Goal: Information Seeking & Learning: Learn about a topic

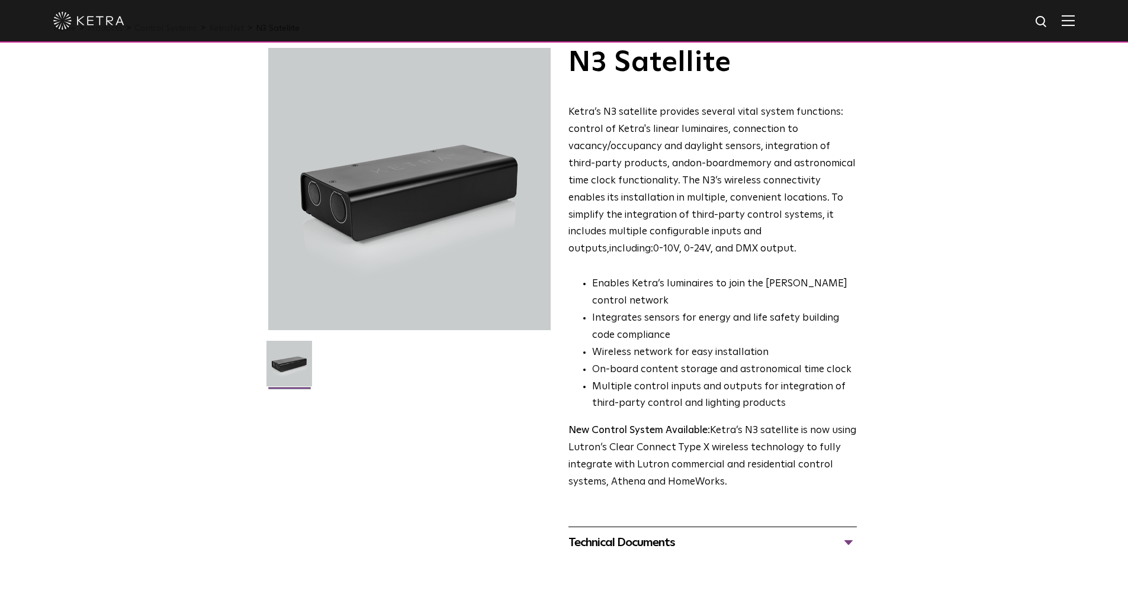
scroll to position [59, 0]
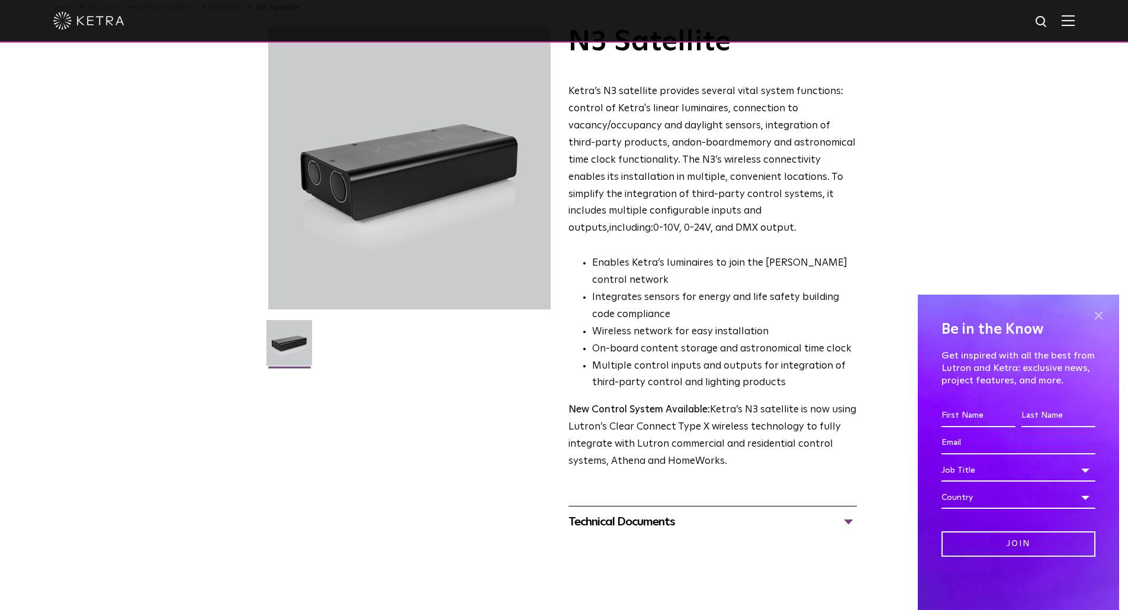
click at [1096, 316] on span at bounding box center [1098, 316] width 18 height 18
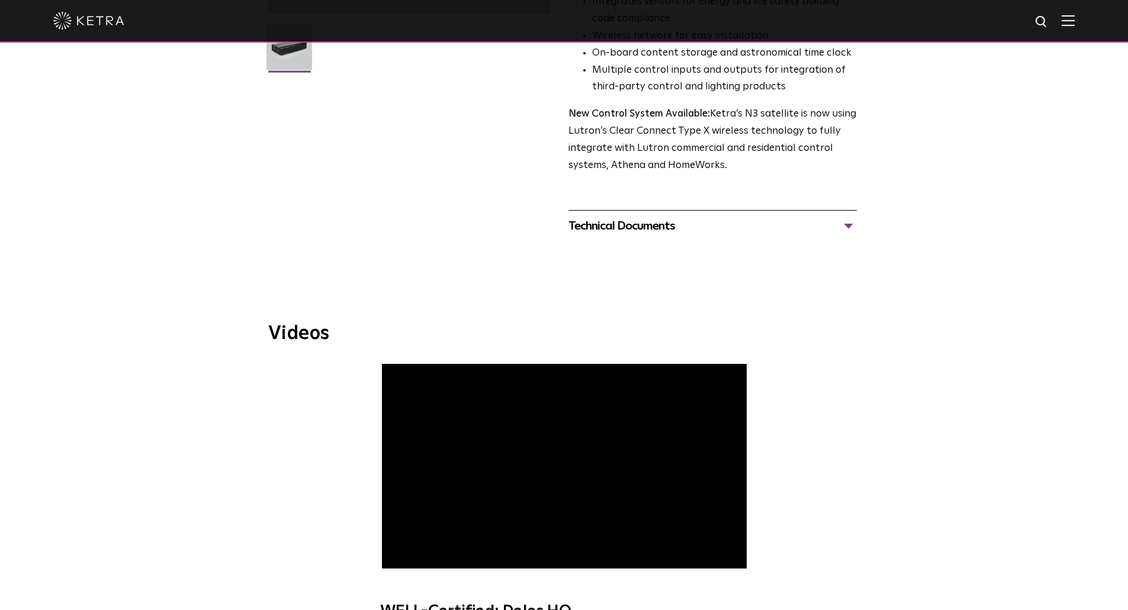
scroll to position [0, 0]
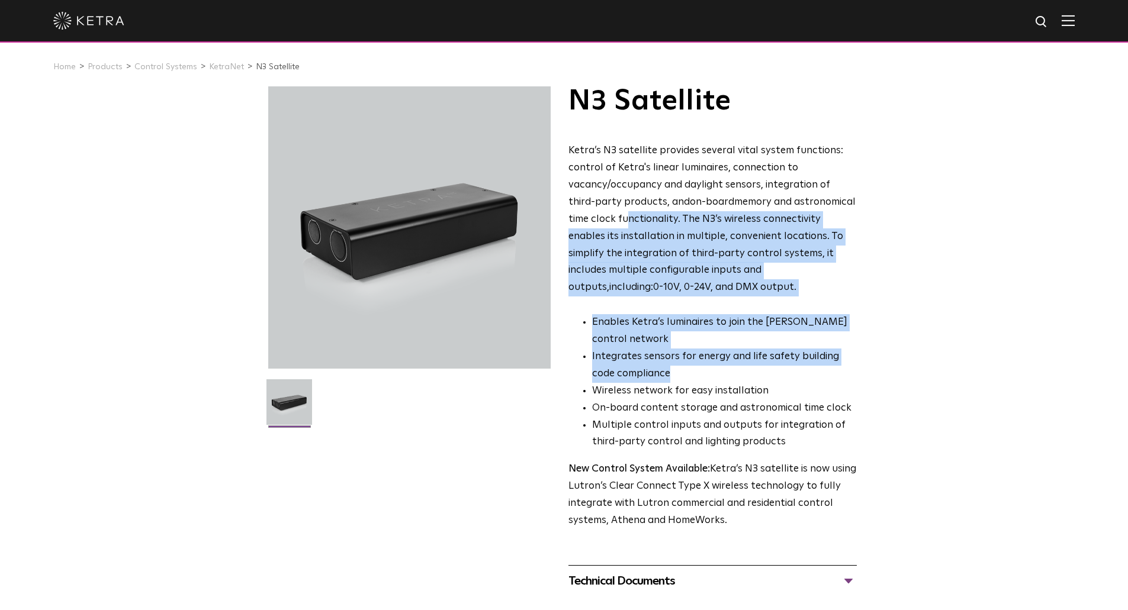
drag, startPoint x: 604, startPoint y: 243, endPoint x: 727, endPoint y: 379, distance: 183.2
click at [727, 379] on div "Ketra’s N3 satellite provides several vital system functions: control of Ketra'…" at bounding box center [712, 336] width 288 height 387
click at [727, 379] on li "Integrates sensors for energy and life safety building code compliance" at bounding box center [724, 366] width 265 height 34
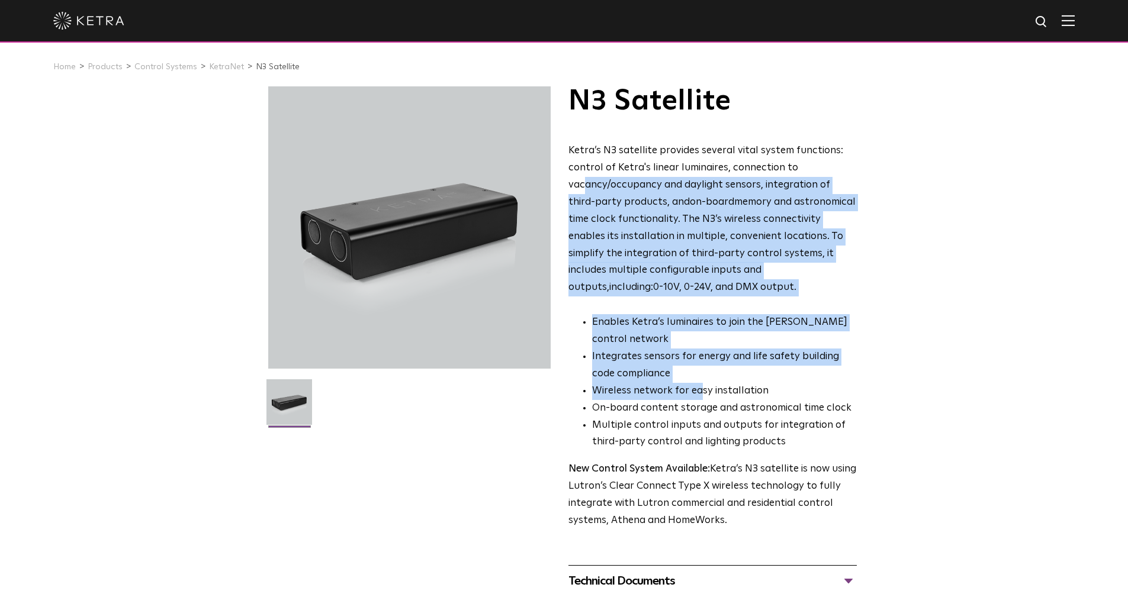
drag, startPoint x: 582, startPoint y: 187, endPoint x: 699, endPoint y: 386, distance: 230.6
click at [699, 386] on div "Ketra’s N3 satellite provides several vital system functions: control of Ketra'…" at bounding box center [712, 336] width 288 height 387
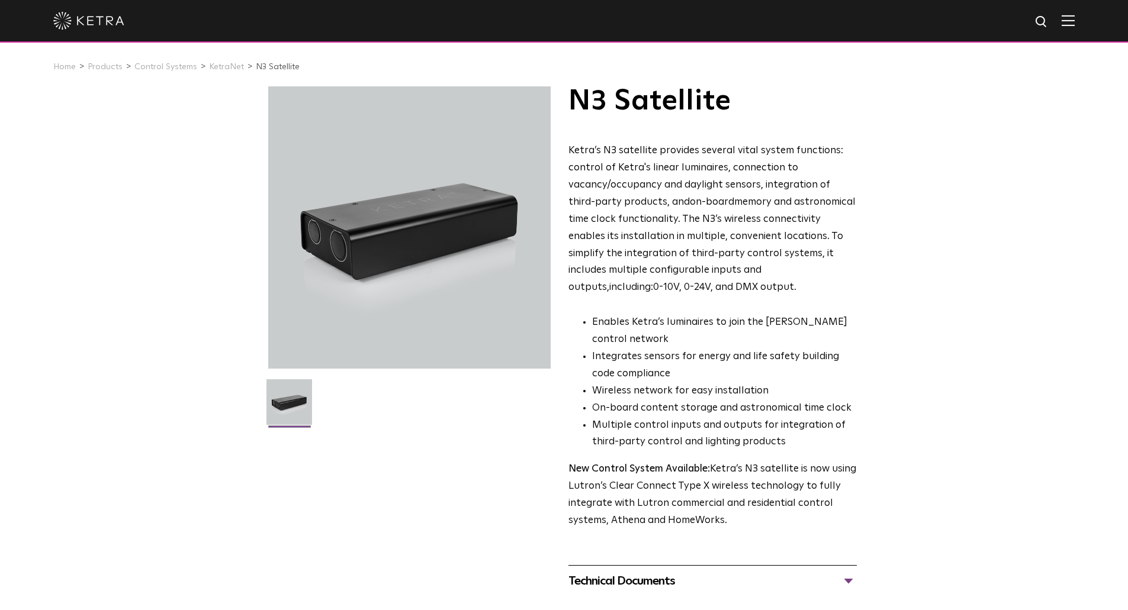
click at [703, 385] on li "Wireless network for easy installation" at bounding box center [724, 391] width 265 height 17
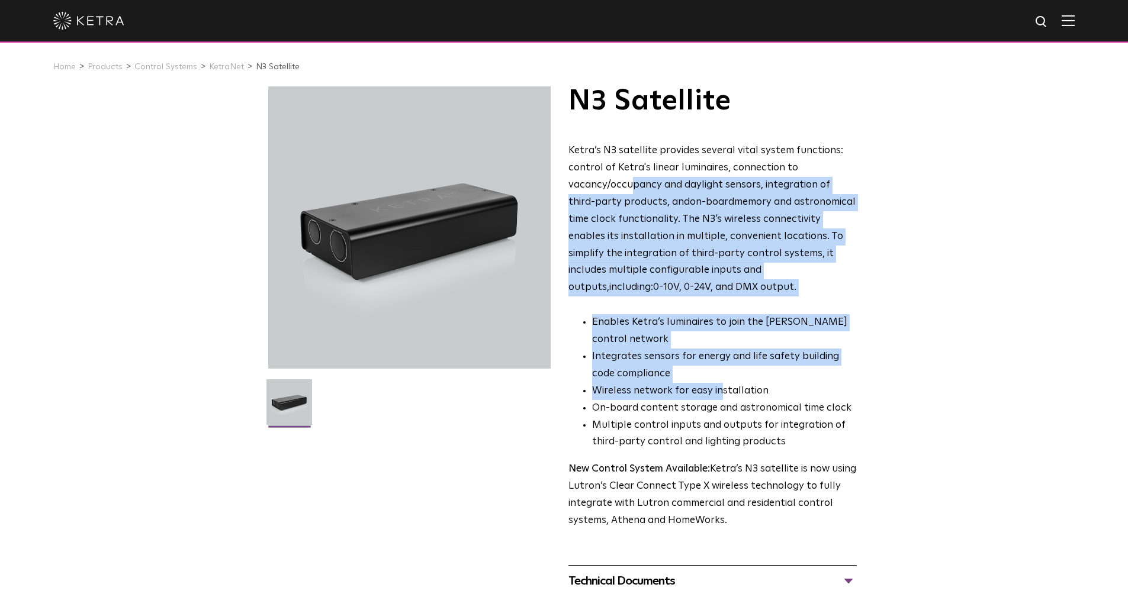
drag, startPoint x: 632, startPoint y: 190, endPoint x: 720, endPoint y: 398, distance: 226.3
click at [719, 398] on div "Ketra’s N3 satellite provides several vital system functions: control of Ketra'…" at bounding box center [712, 336] width 288 height 387
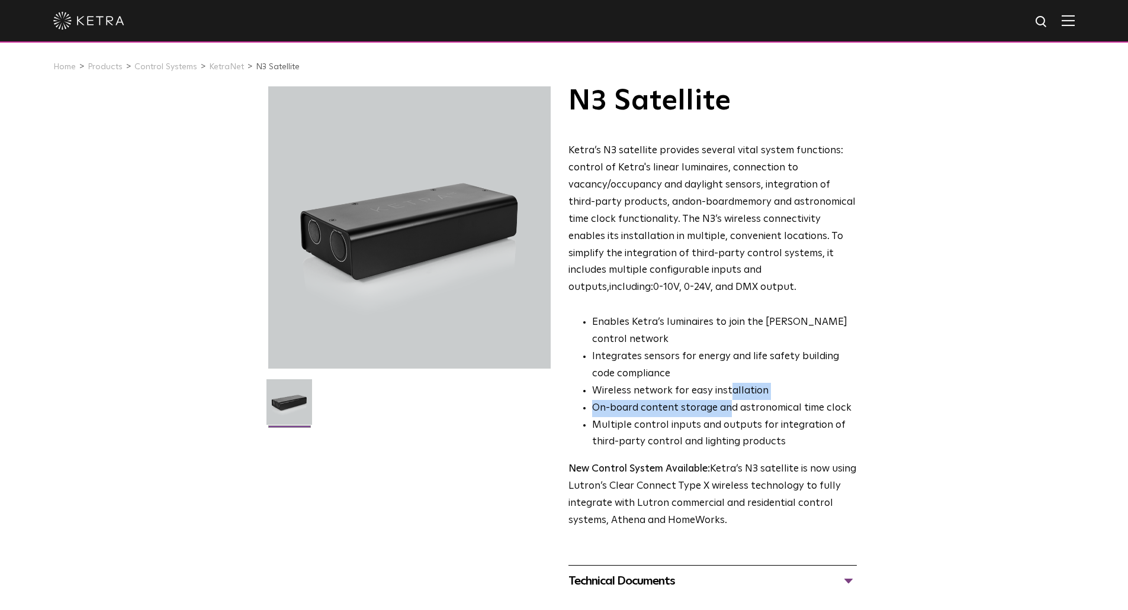
click at [728, 401] on ul "Enables Ketra’s luminaires to join the [PERSON_NAME] control network Integrates…" at bounding box center [712, 382] width 288 height 137
click at [699, 229] on p "Ketra’s N3 satellite provides several vital system functions: control of Ketra'…" at bounding box center [712, 220] width 288 height 154
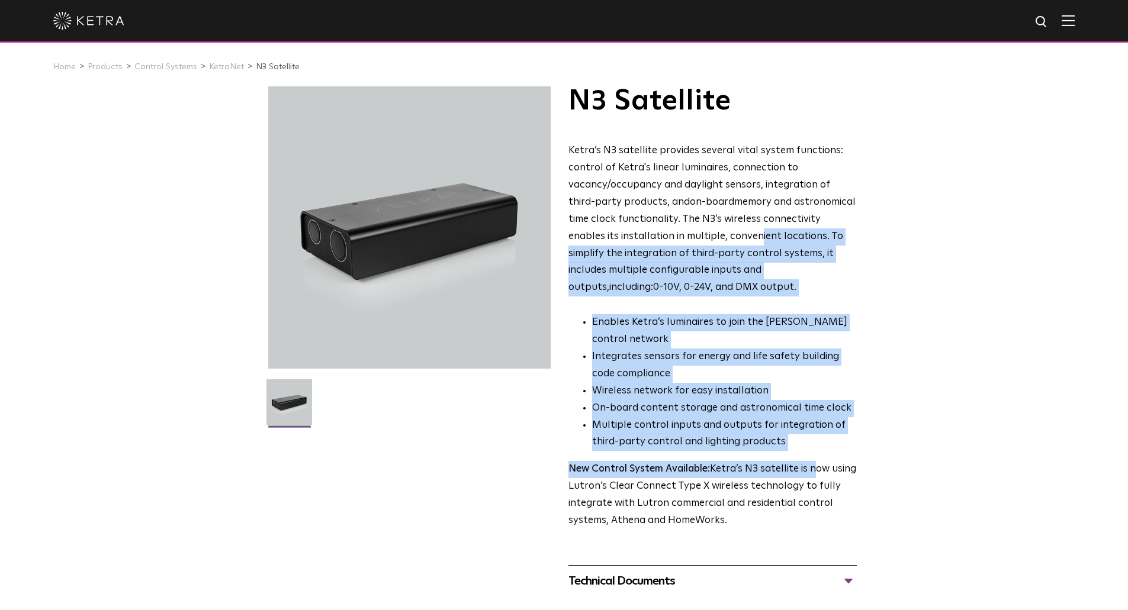
drag, startPoint x: 709, startPoint y: 265, endPoint x: 817, endPoint y: 467, distance: 229.6
click at [817, 472] on div "Ketra’s N3 satellite provides several vital system functions: control of Ketra'…" at bounding box center [712, 336] width 288 height 387
drag, startPoint x: 817, startPoint y: 467, endPoint x: 639, endPoint y: 52, distance: 452.2
click at [817, 466] on p "New Control System Available: Ketra’s N3 satellite is now using Lutron’s Clear …" at bounding box center [712, 495] width 288 height 69
